Goal: Information Seeking & Learning: Find specific fact

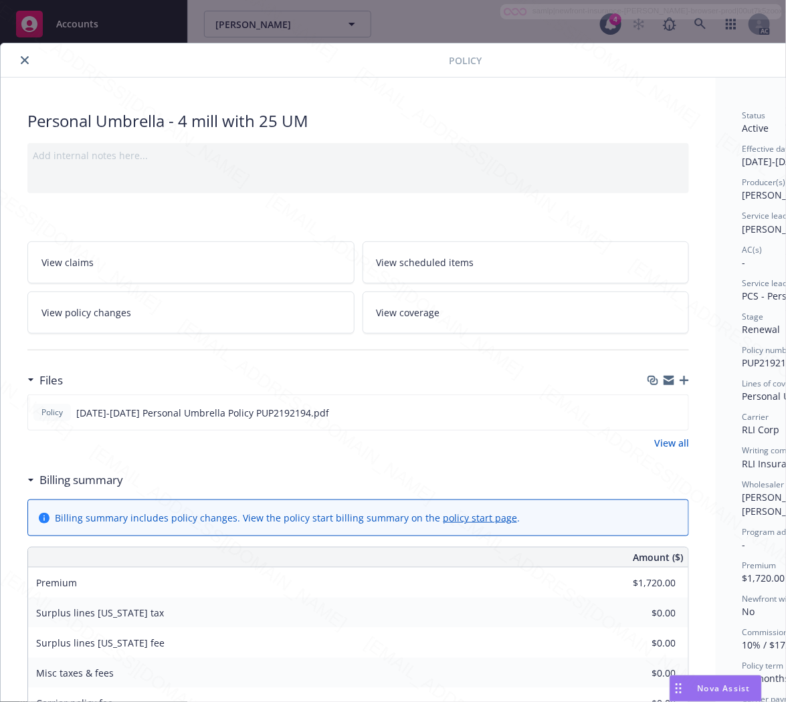
click at [88, 484] on h3 "Billing summary" at bounding box center [81, 479] width 84 height 17
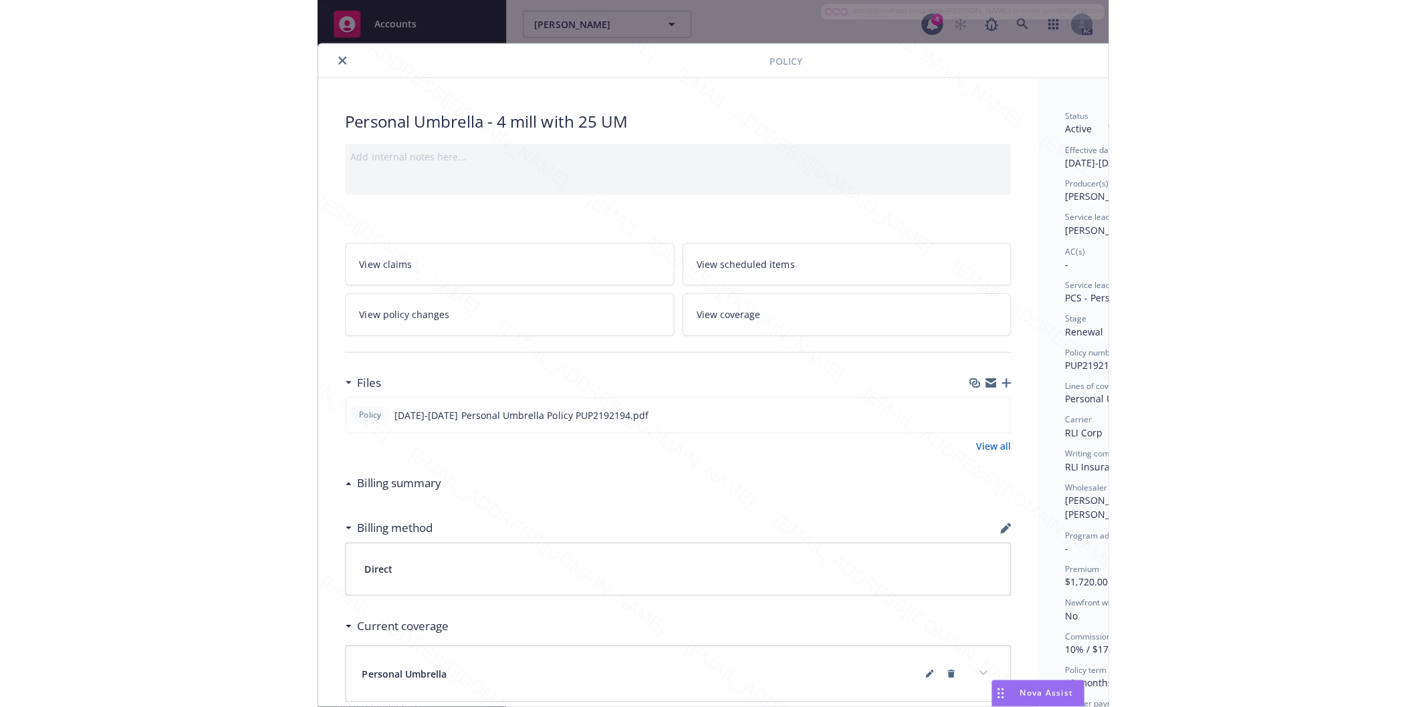
scroll to position [0, 144]
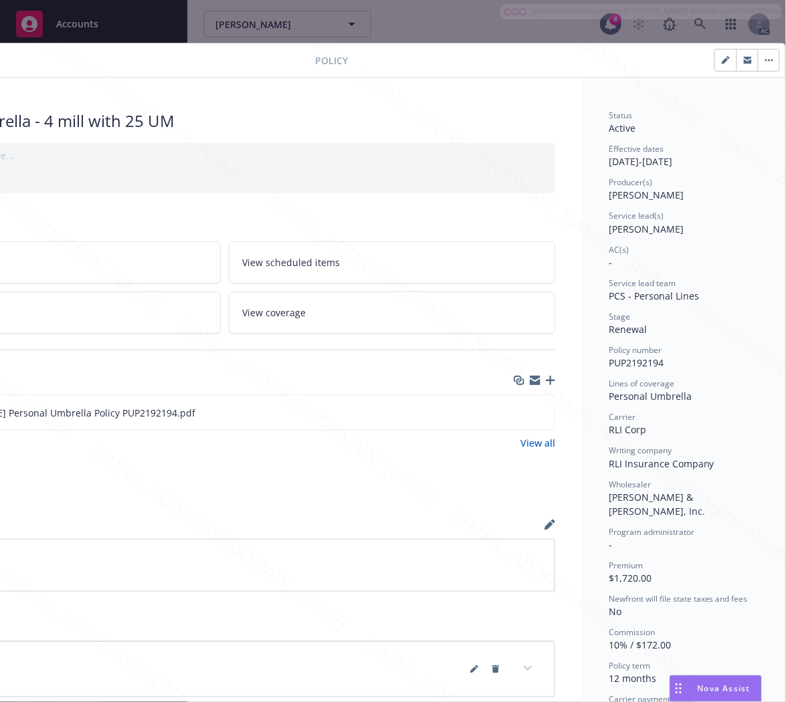
click at [630, 364] on span "PUP2192194" at bounding box center [635, 362] width 55 height 13
copy span "PUP2192194"
click at [514, 411] on icon "download file" at bounding box center [519, 412] width 11 height 11
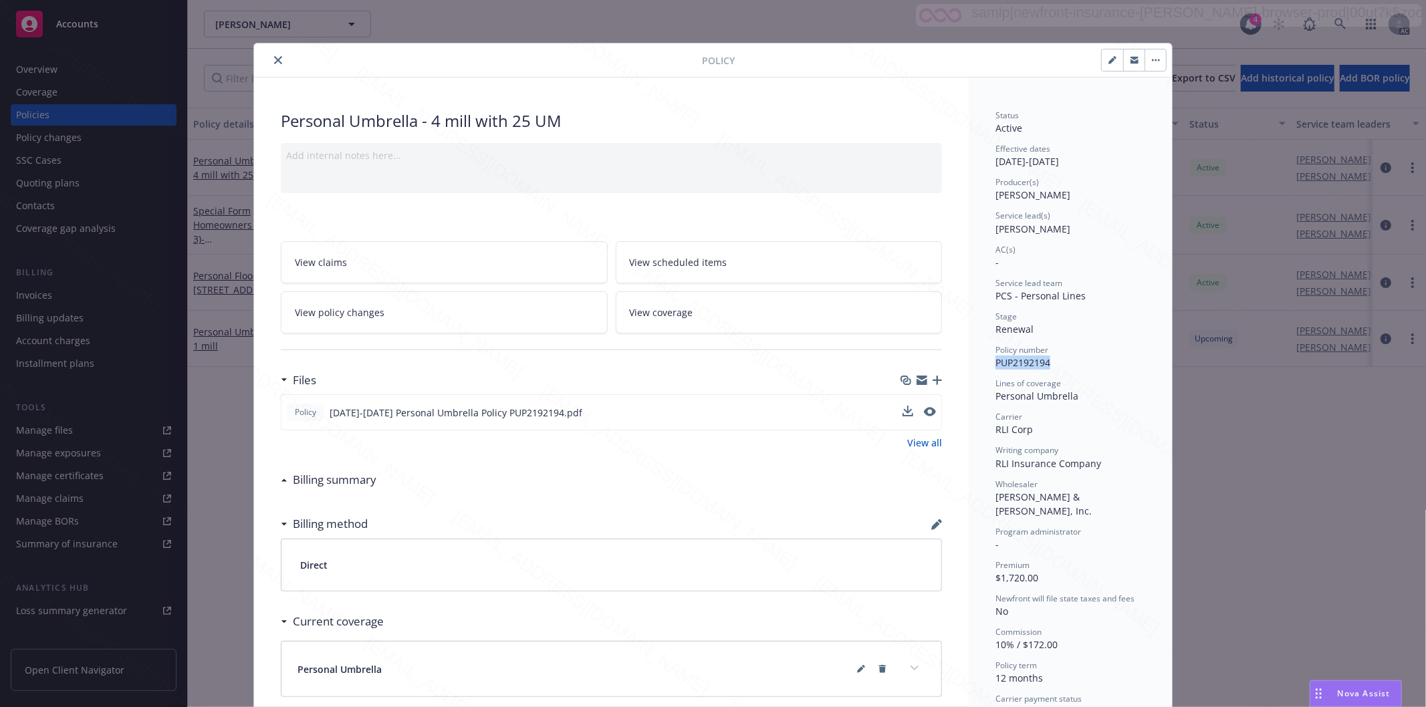
click at [270, 59] on button "close" at bounding box center [278, 60] width 16 height 16
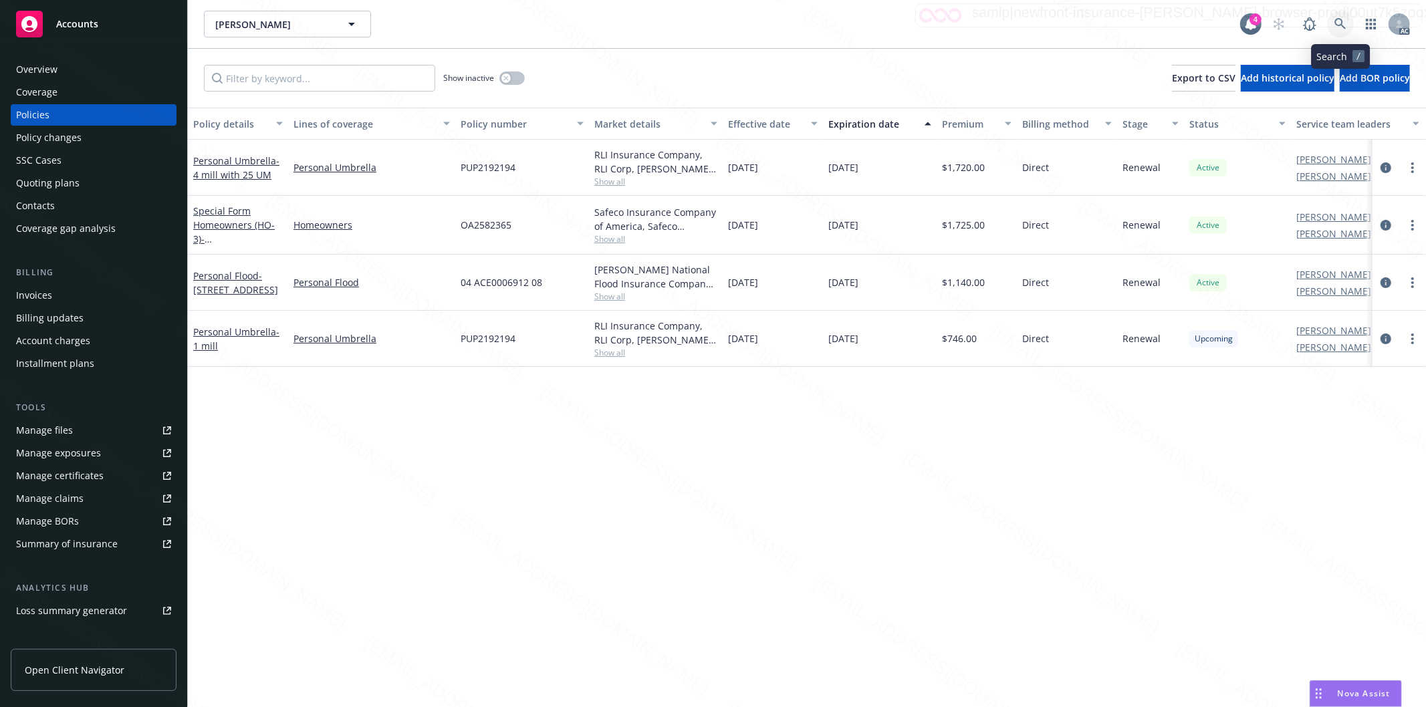
click at [785, 24] on icon at bounding box center [1340, 23] width 11 height 11
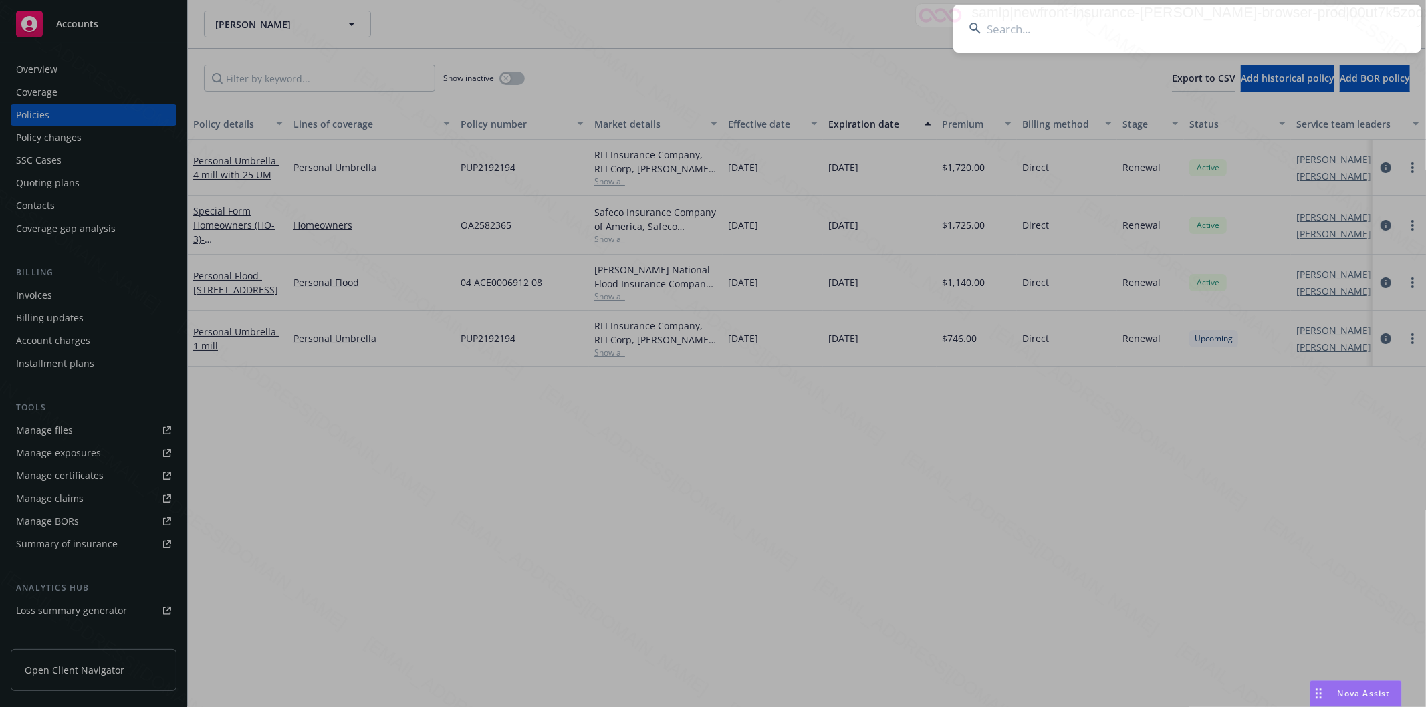
click at [785, 31] on input at bounding box center [1188, 29] width 468 height 48
type input "[PERSON_NAME] and [PERSON_NAME]"
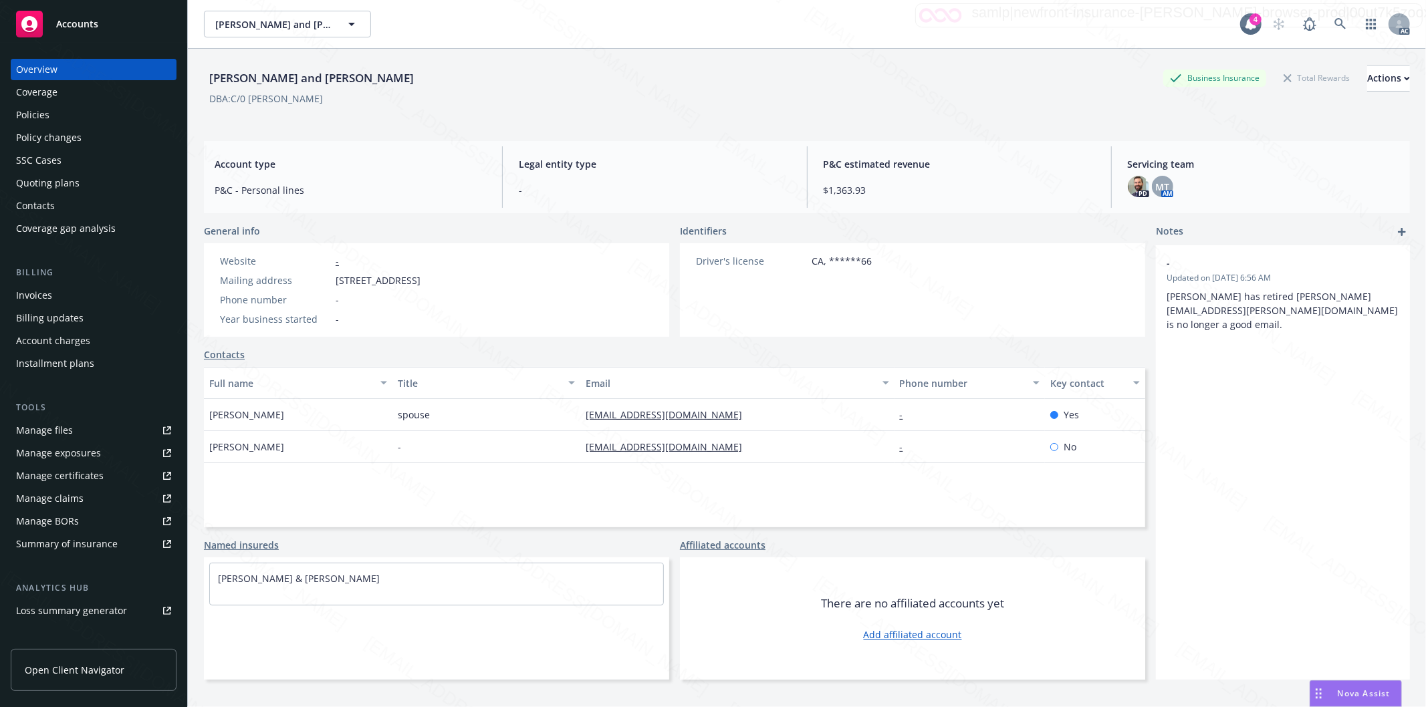
drag, startPoint x: 336, startPoint y: 280, endPoint x: 443, endPoint y: 275, distance: 107.1
click at [421, 275] on span "[STREET_ADDRESS]" at bounding box center [378, 280] width 85 height 14
copy span "[STREET_ADDRESS],"
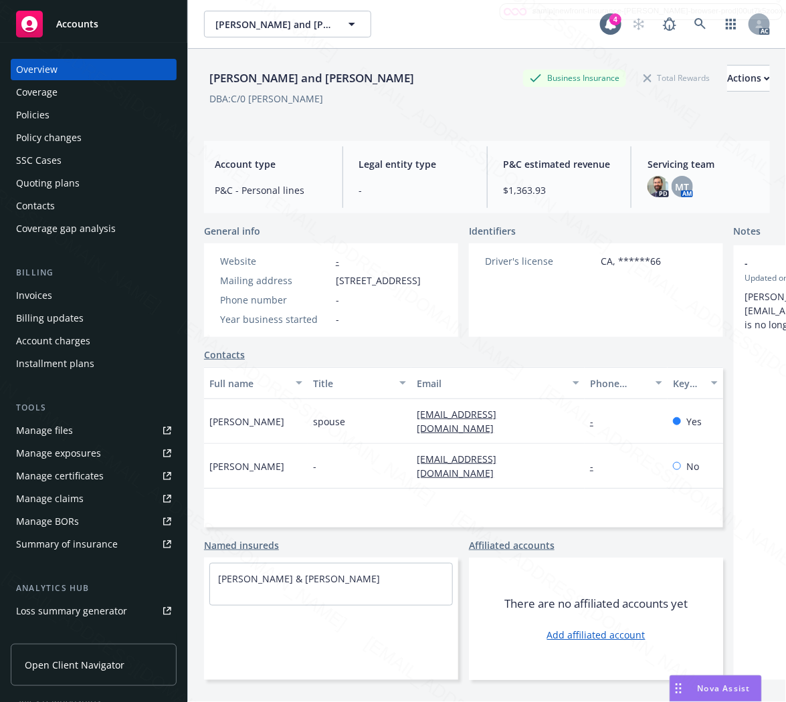
click at [82, 119] on div "Policies" at bounding box center [93, 114] width 155 height 21
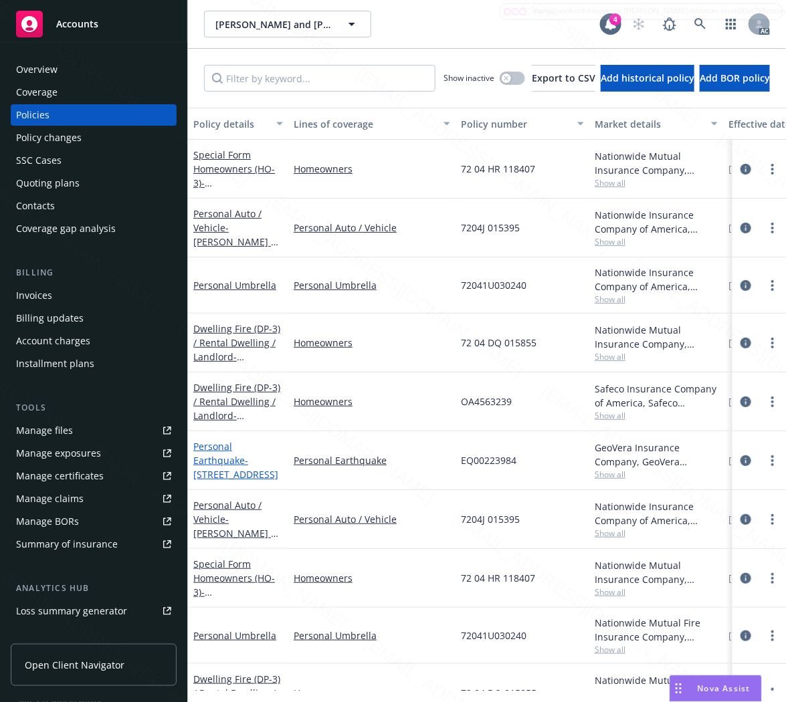
click at [211, 457] on link "Personal Earthquake - [STREET_ADDRESS]" at bounding box center [235, 460] width 85 height 41
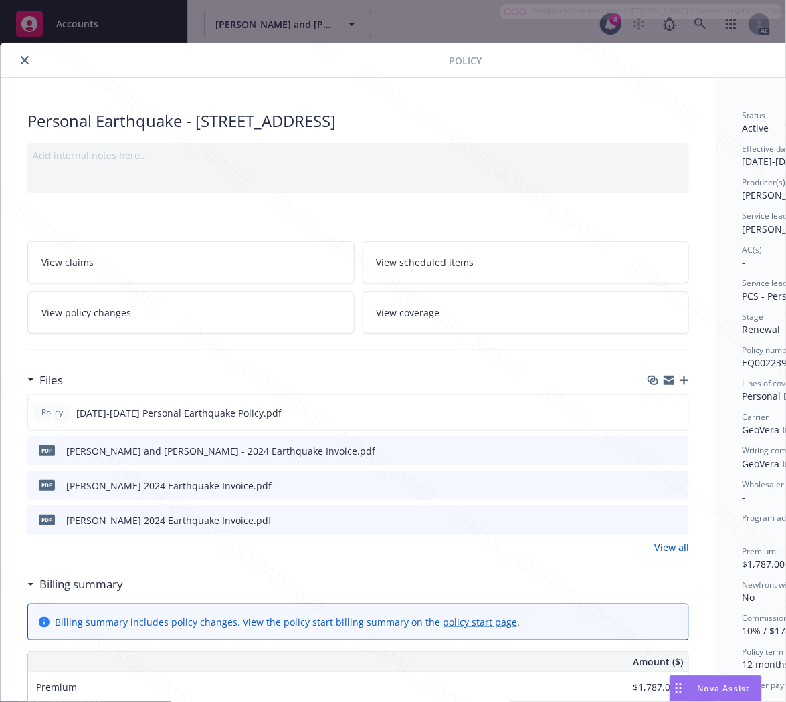
click at [70, 584] on h3 "Billing summary" at bounding box center [81, 584] width 84 height 17
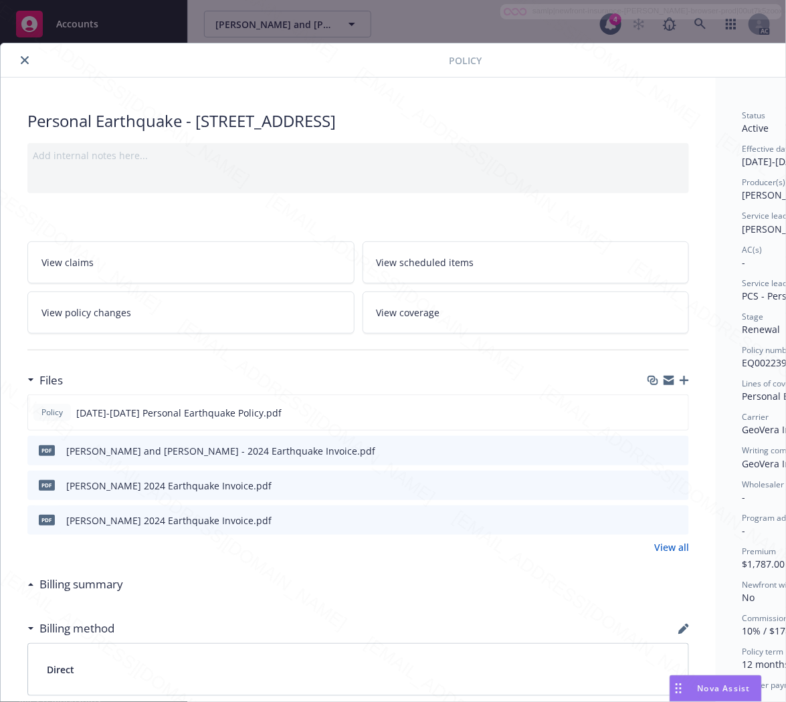
scroll to position [0, 144]
